Goal: Ask a question: Seek information or help from site administrators or community

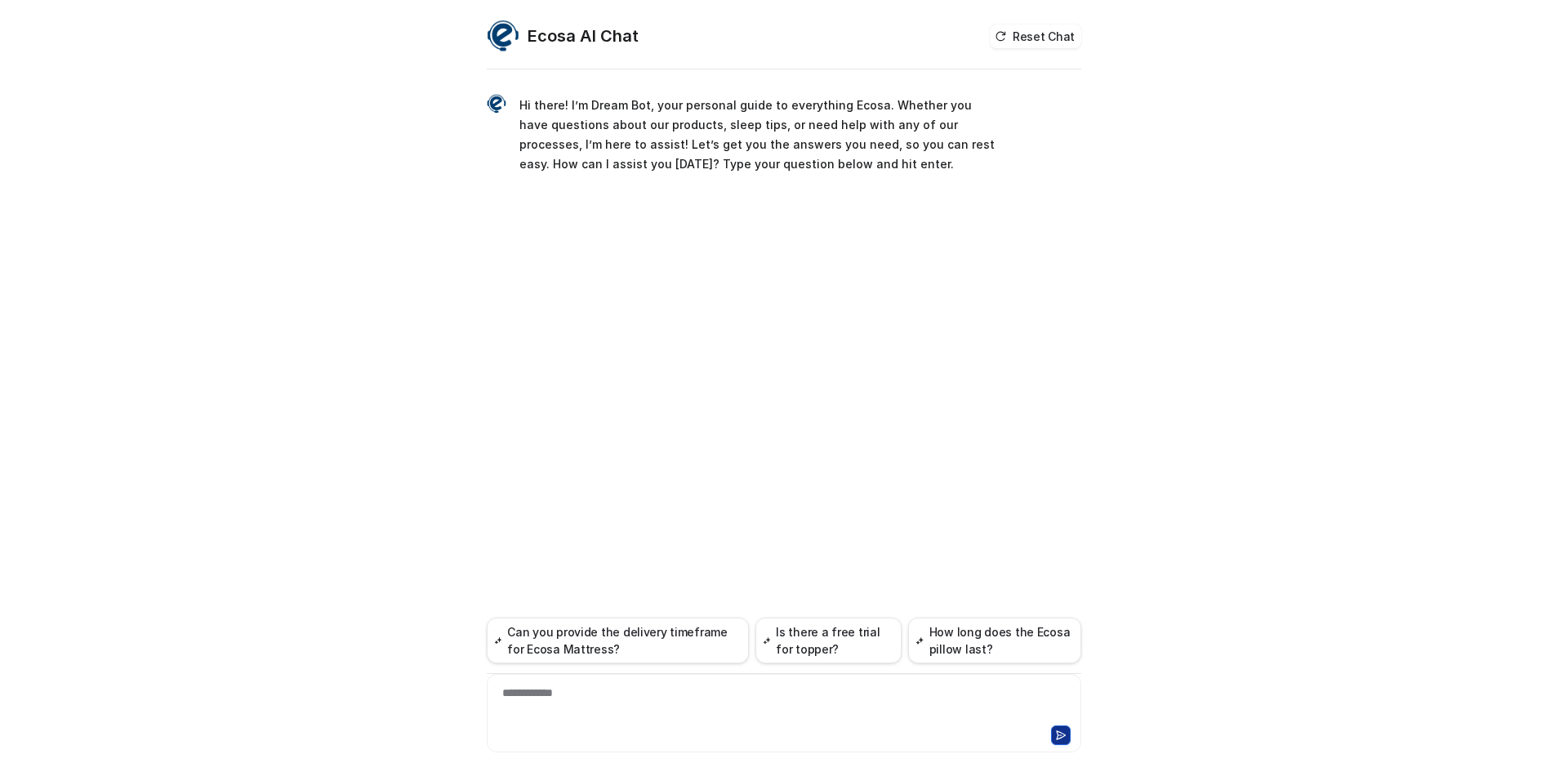
click at [731, 702] on div "**********" at bounding box center [784, 703] width 586 height 37
paste div
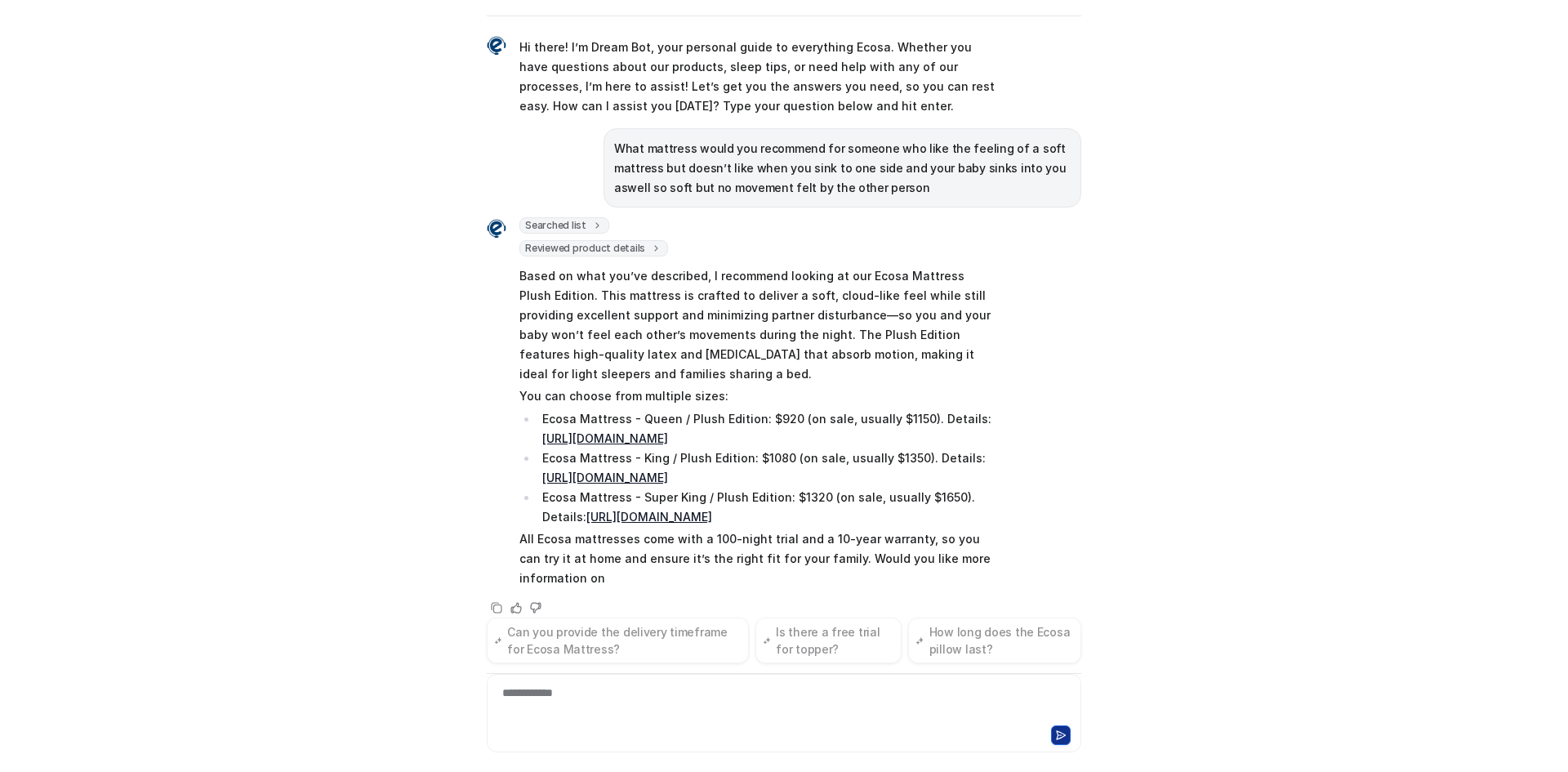
scroll to position [25, 0]
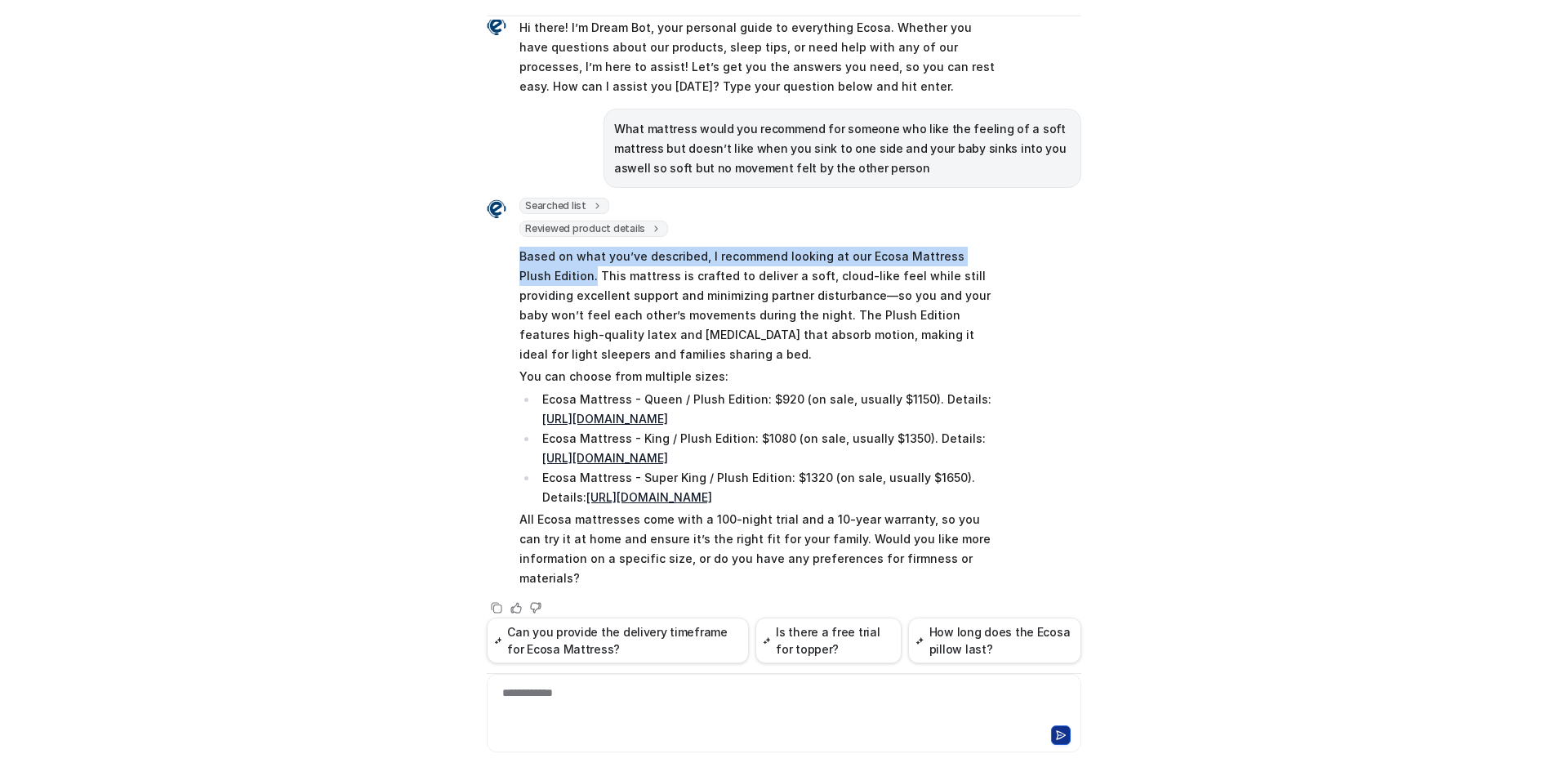
copy p "Based on what you’ve described, I recommend looking at our Ecosa Mattress Plush…"
drag, startPoint x: 510, startPoint y: 255, endPoint x: 552, endPoint y: 279, distance: 48.4
click at [552, 279] on div "Searched list url : "[URL][DOMAIN_NAME]" required_fields : [ "id", "title" ] Re…" at bounding box center [742, 395] width 511 height 394
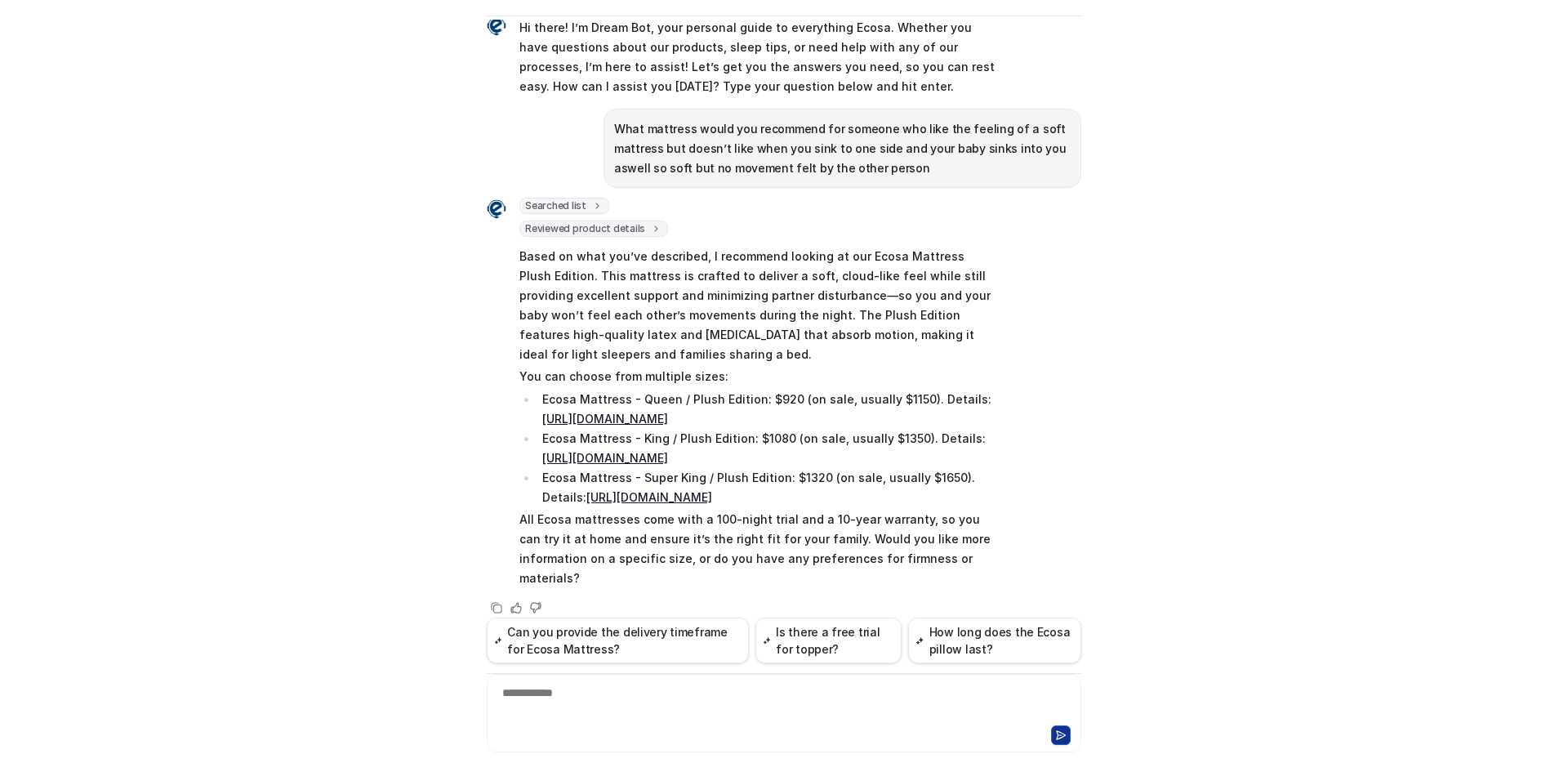
click at [767, 725] on div at bounding box center [784, 733] width 586 height 23
click at [711, 719] on div "**********" at bounding box center [784, 703] width 586 height 37
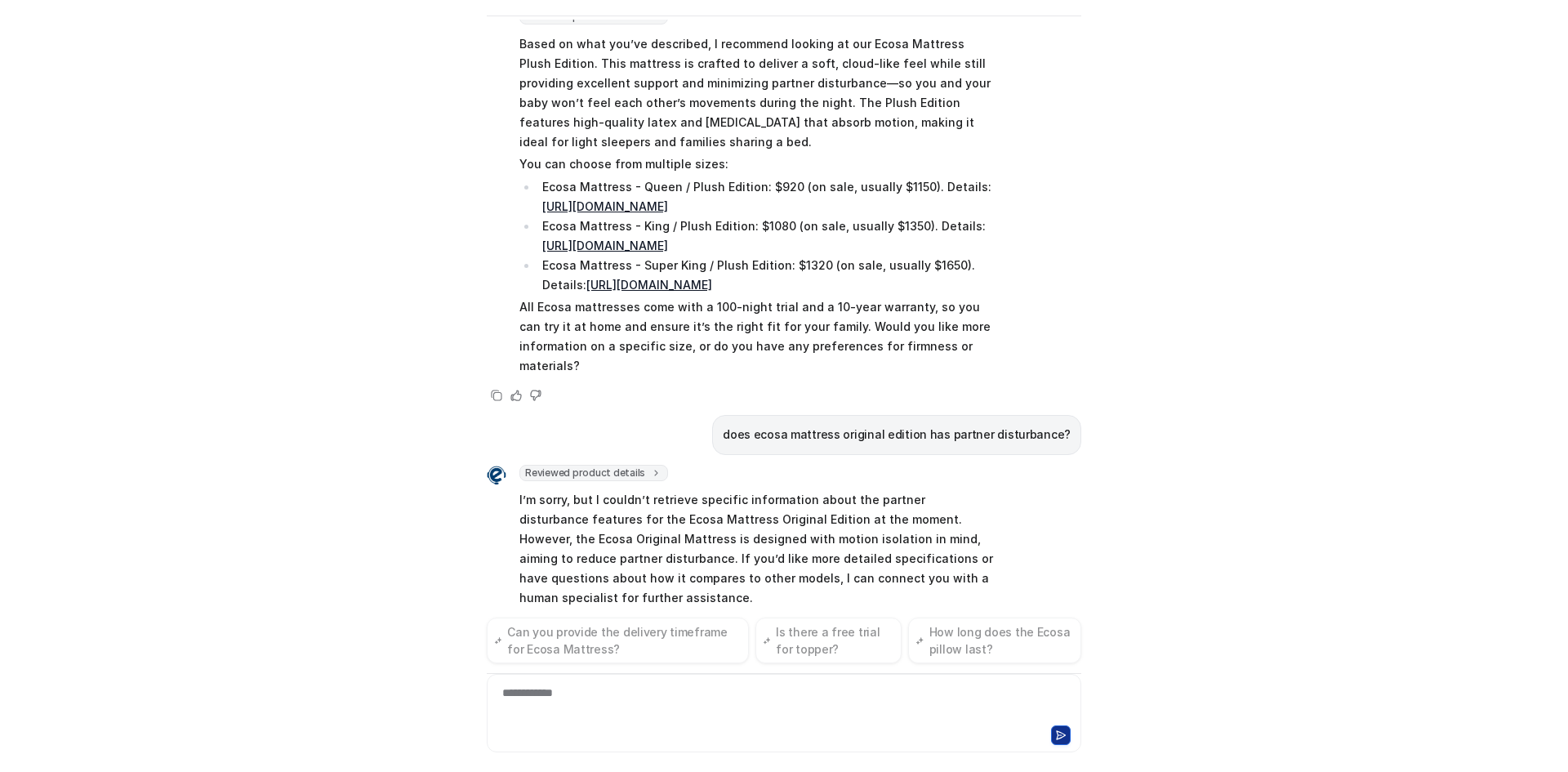
scroll to position [256, 0]
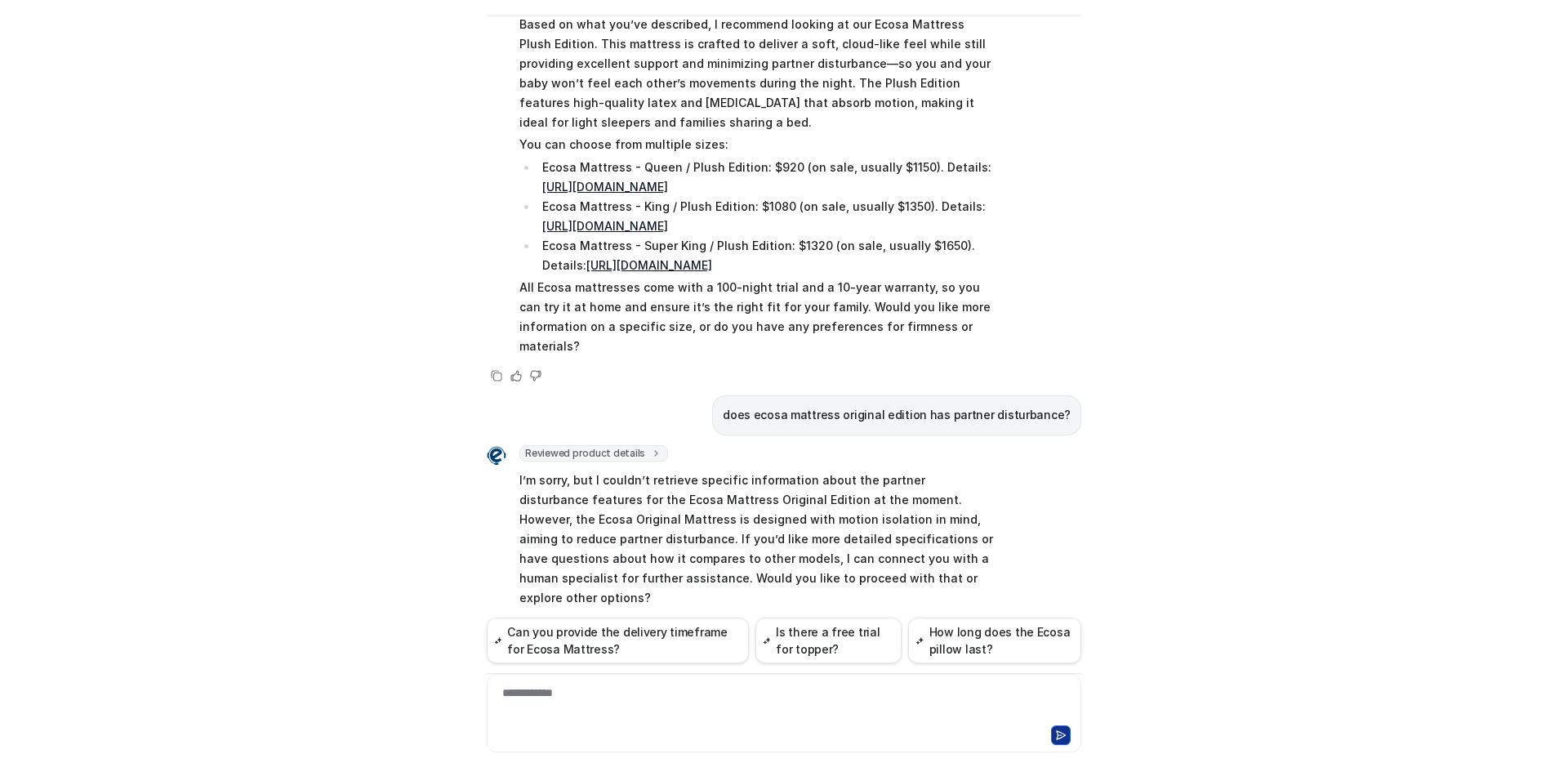
click at [849, 510] on p "I’m sorry, but I couldn’t retrieve specific information about the partner distu…" at bounding box center [758, 539] width 478 height 138
click at [919, 485] on p "I’m sorry, but I couldn’t retrieve specific information about the partner distu…" at bounding box center [758, 539] width 478 height 138
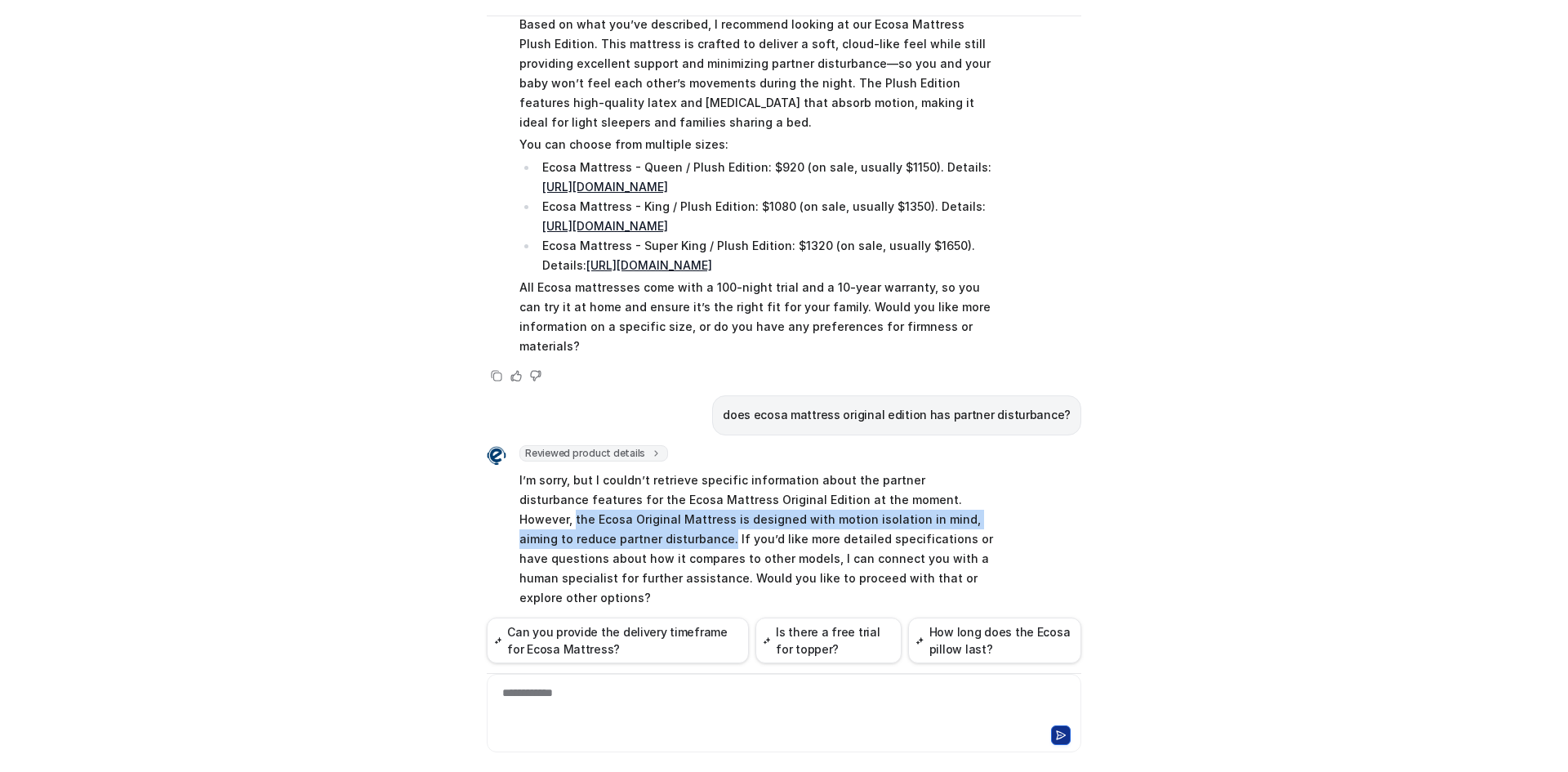
drag, startPoint x: 911, startPoint y: 481, endPoint x: 580, endPoint y: 518, distance: 333.1
click at [580, 518] on p "I’m sorry, but I couldn’t retrieve specific information about the partner distu…" at bounding box center [758, 539] width 478 height 138
copy p "the Ecosa Original Mattress is designed with motion isolation in mind, aiming t…"
